Goal: Information Seeking & Learning: Learn about a topic

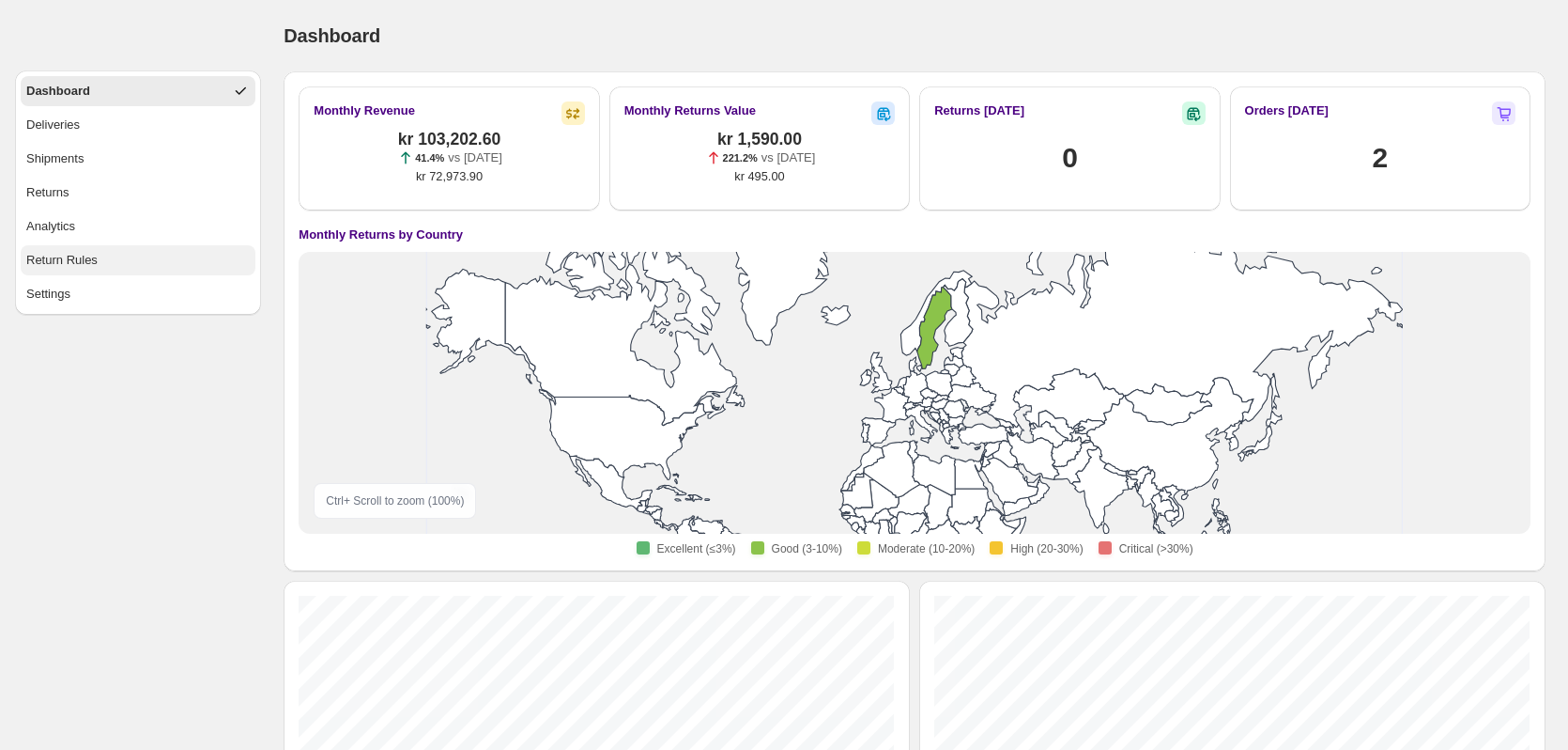
click at [63, 256] on div "Return Rules" at bounding box center [61, 259] width 71 height 18
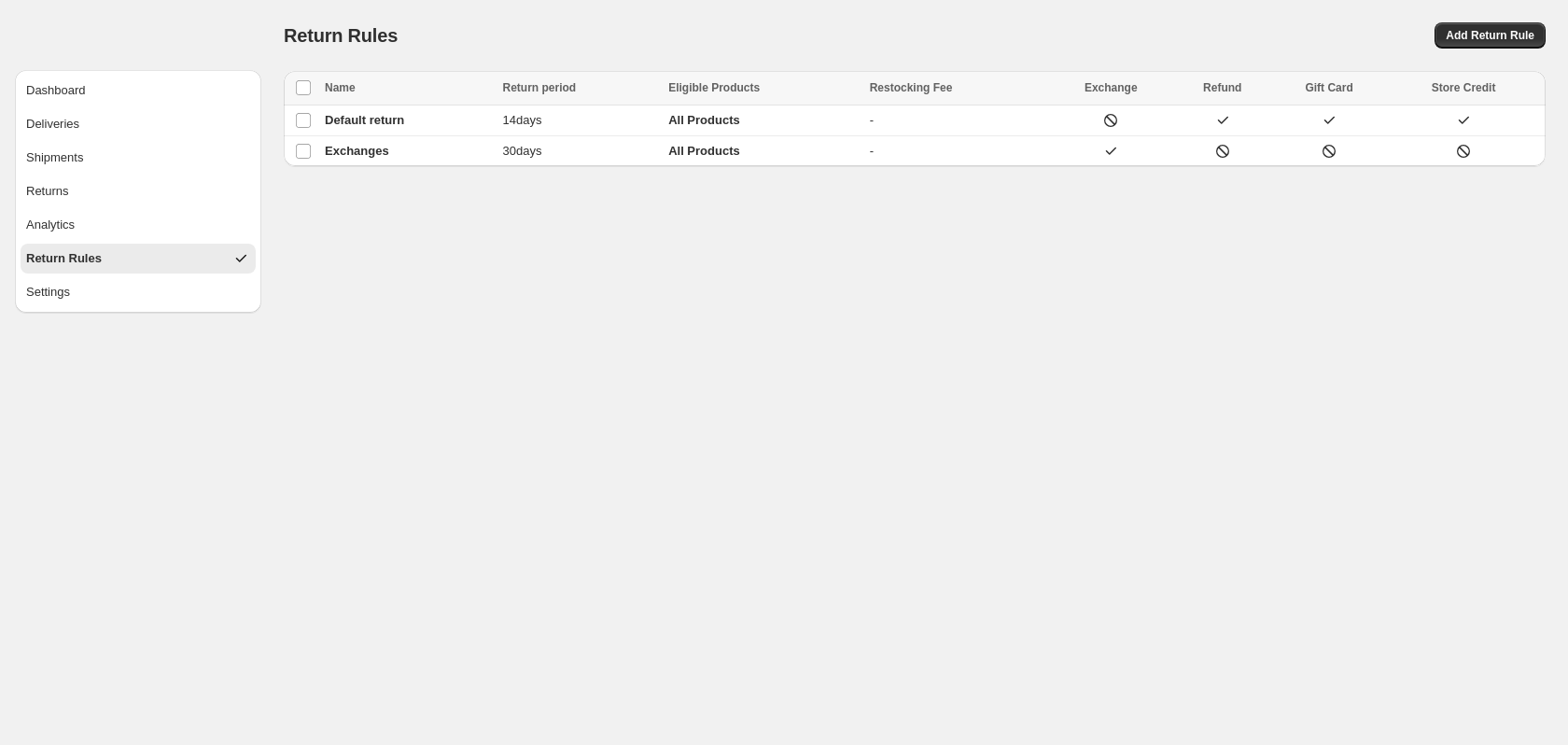
click at [70, 244] on button "Return Rules" at bounding box center [138, 258] width 236 height 30
click at [73, 235] on button "Analytics" at bounding box center [138, 225] width 236 height 30
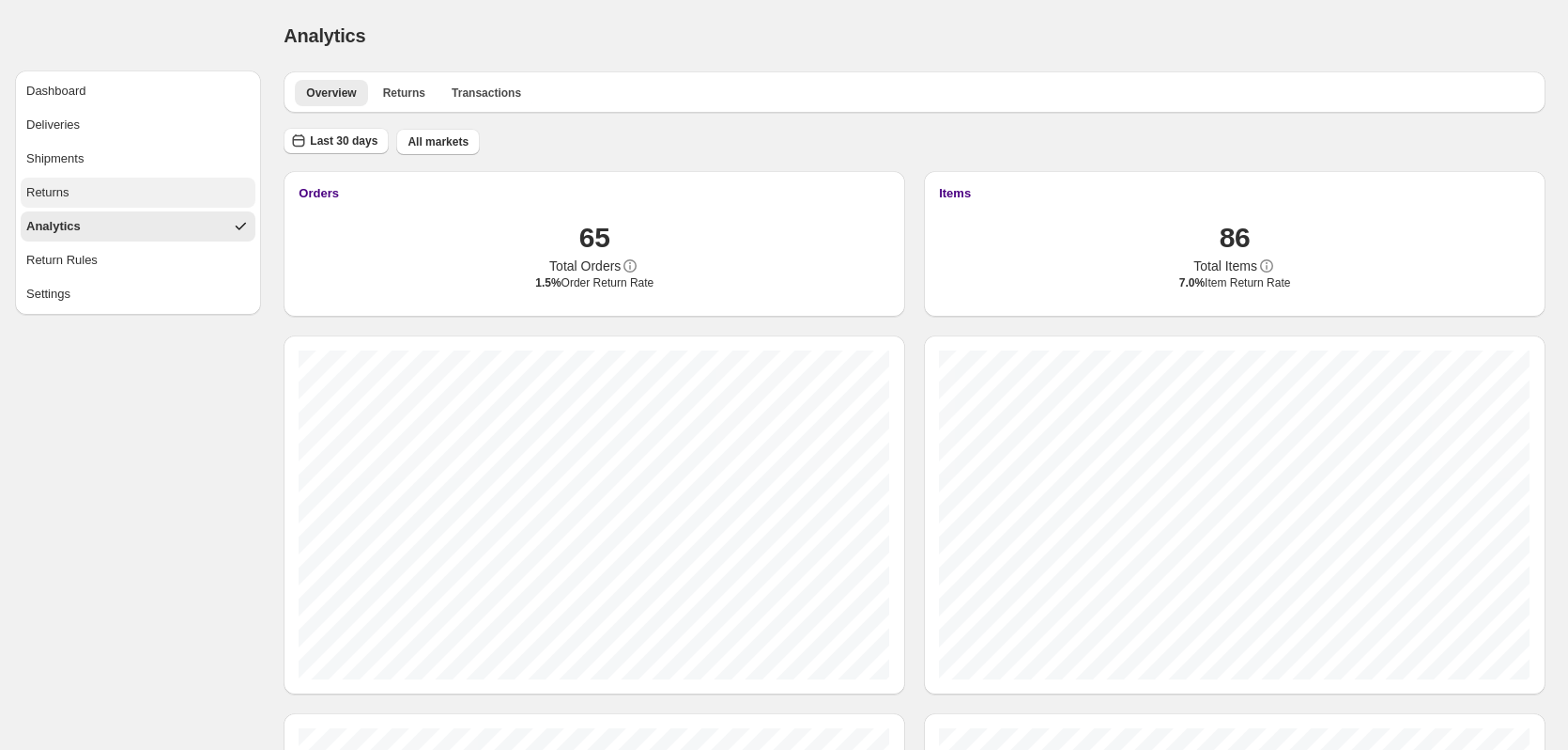
click at [82, 204] on button "Returns" at bounding box center [138, 192] width 235 height 30
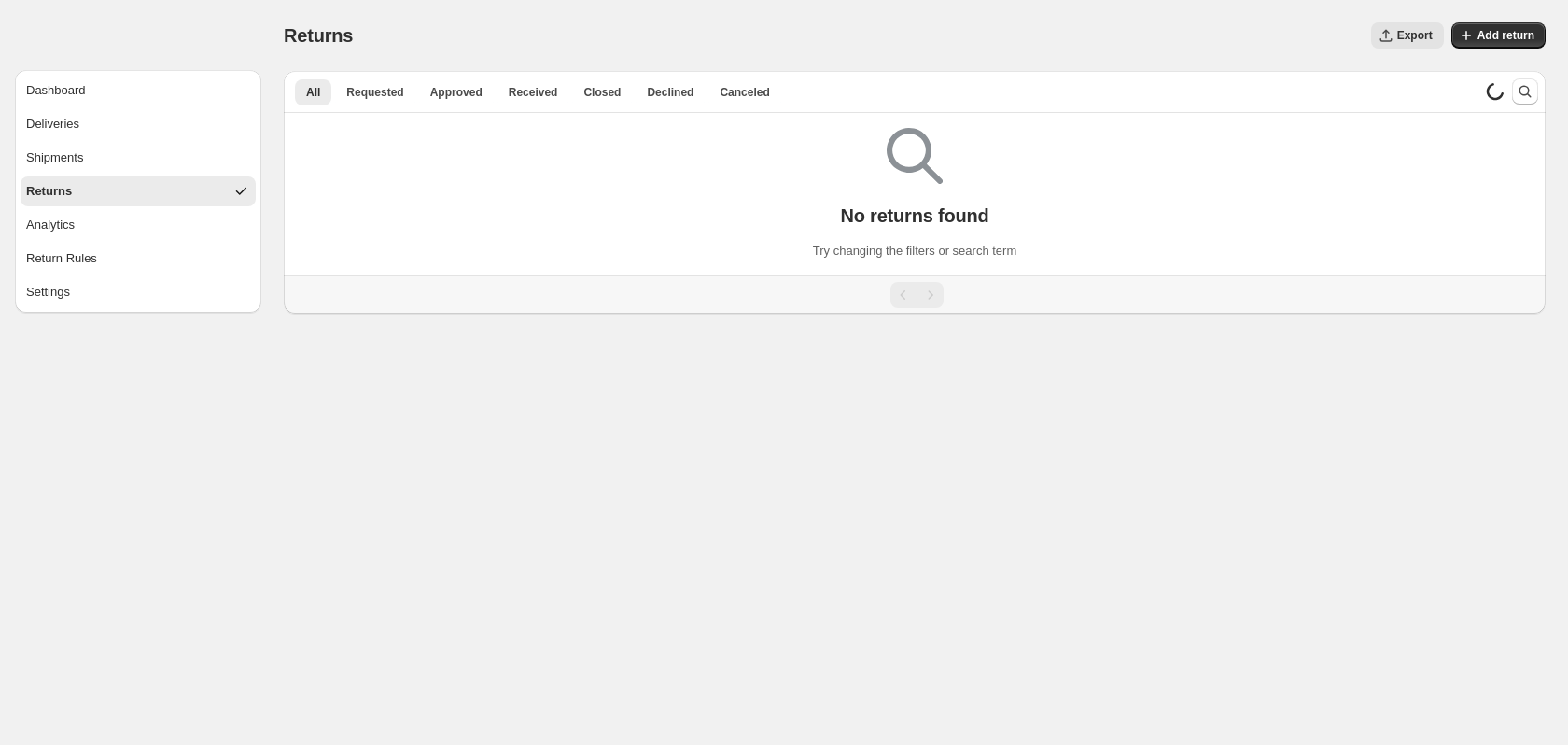
click at [373, 107] on div "All Requested Approved Received Closed Declined Canceled More views All Request…" at bounding box center [890, 91] width 1214 height 41
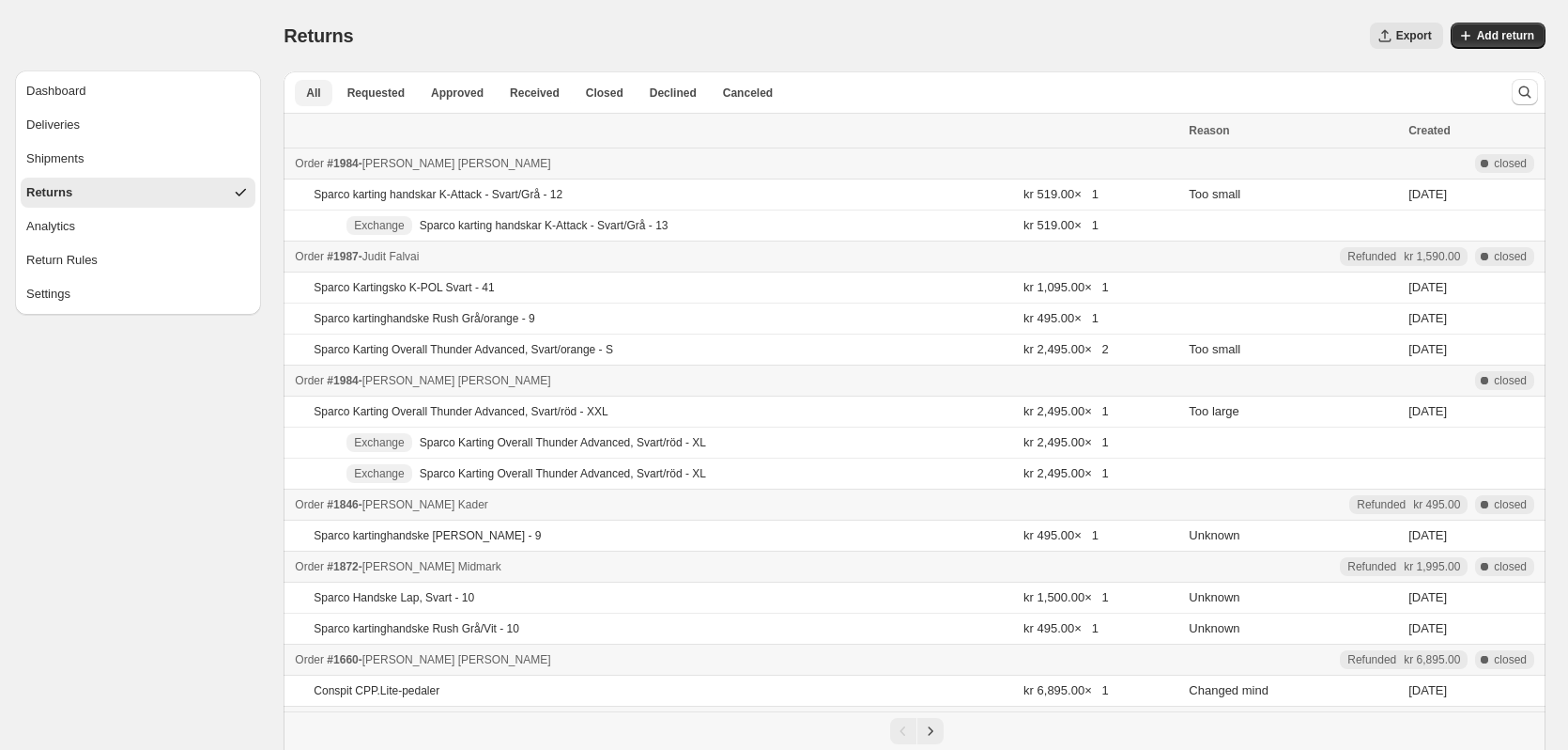
click at [311, 88] on span "All" at bounding box center [313, 92] width 15 height 15
